Goal: Transaction & Acquisition: Purchase product/service

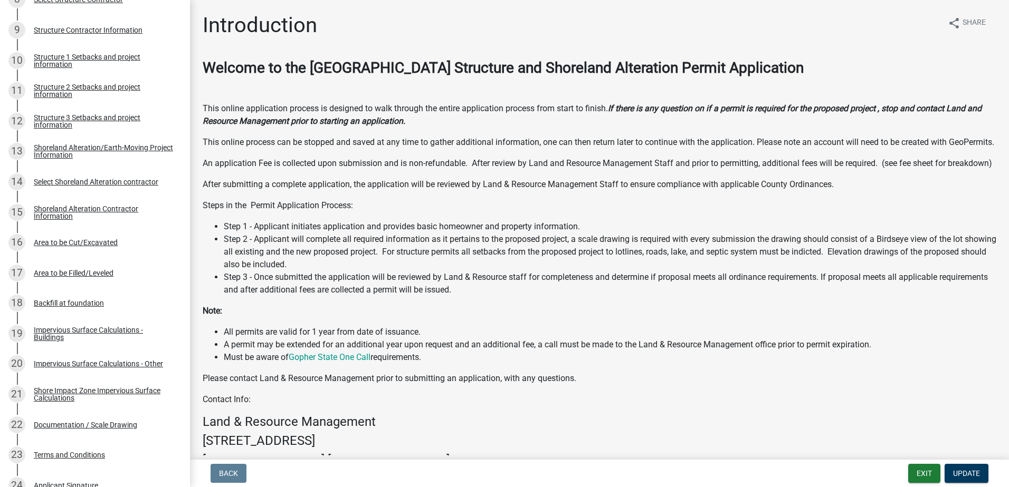
scroll to position [106, 0]
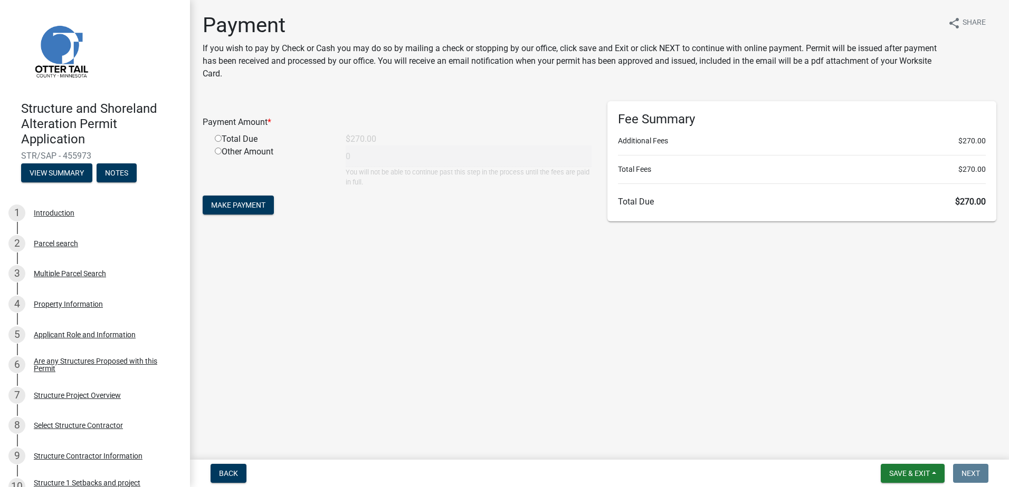
click at [219, 139] on input "radio" at bounding box center [218, 138] width 7 height 7
radio input "true"
type input "270"
click at [235, 205] on span "Make Payment" at bounding box center [238, 205] width 54 height 8
